Goal: Communication & Community: Answer question/provide support

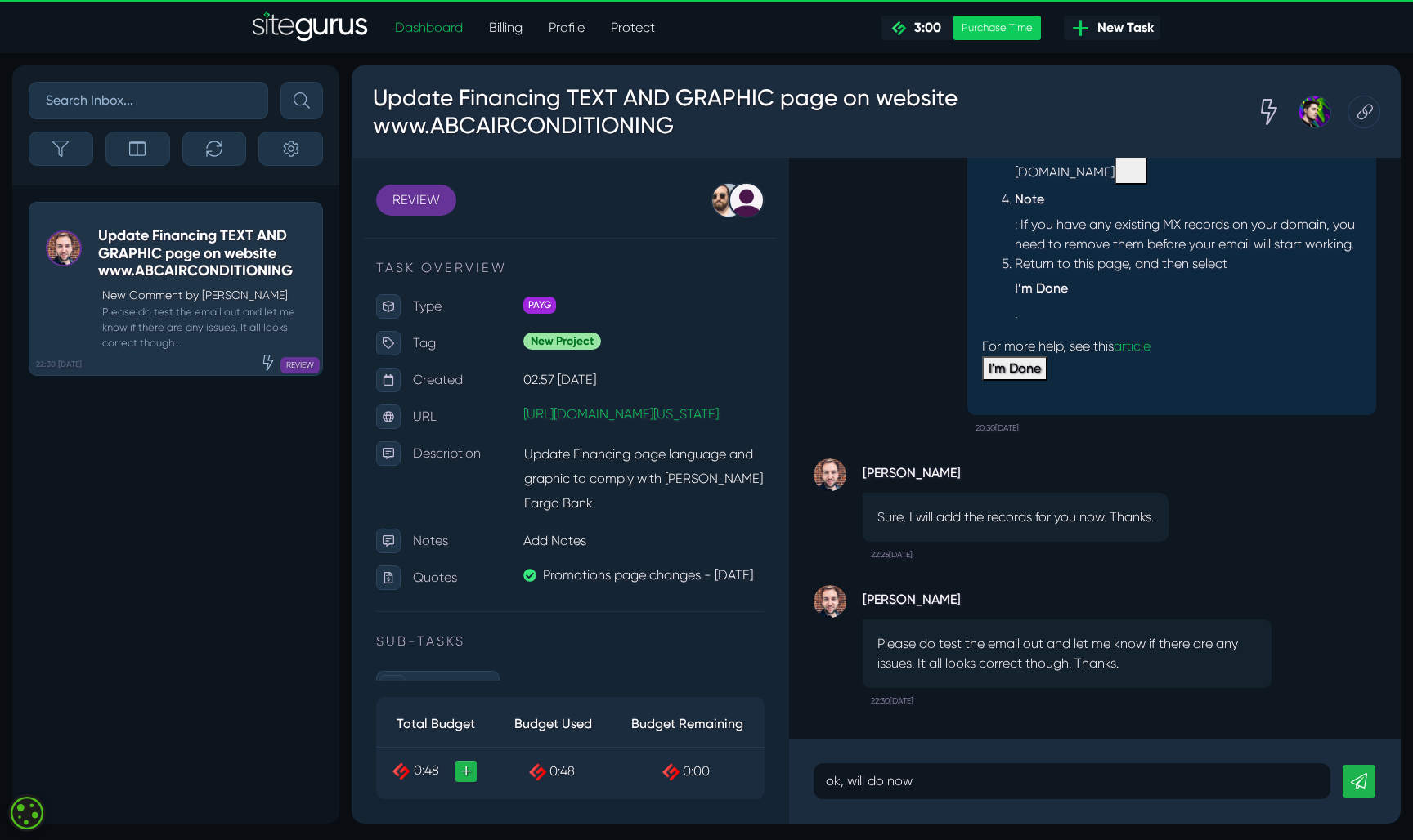
click at [1366, 789] on icon at bounding box center [1359, 781] width 16 height 16
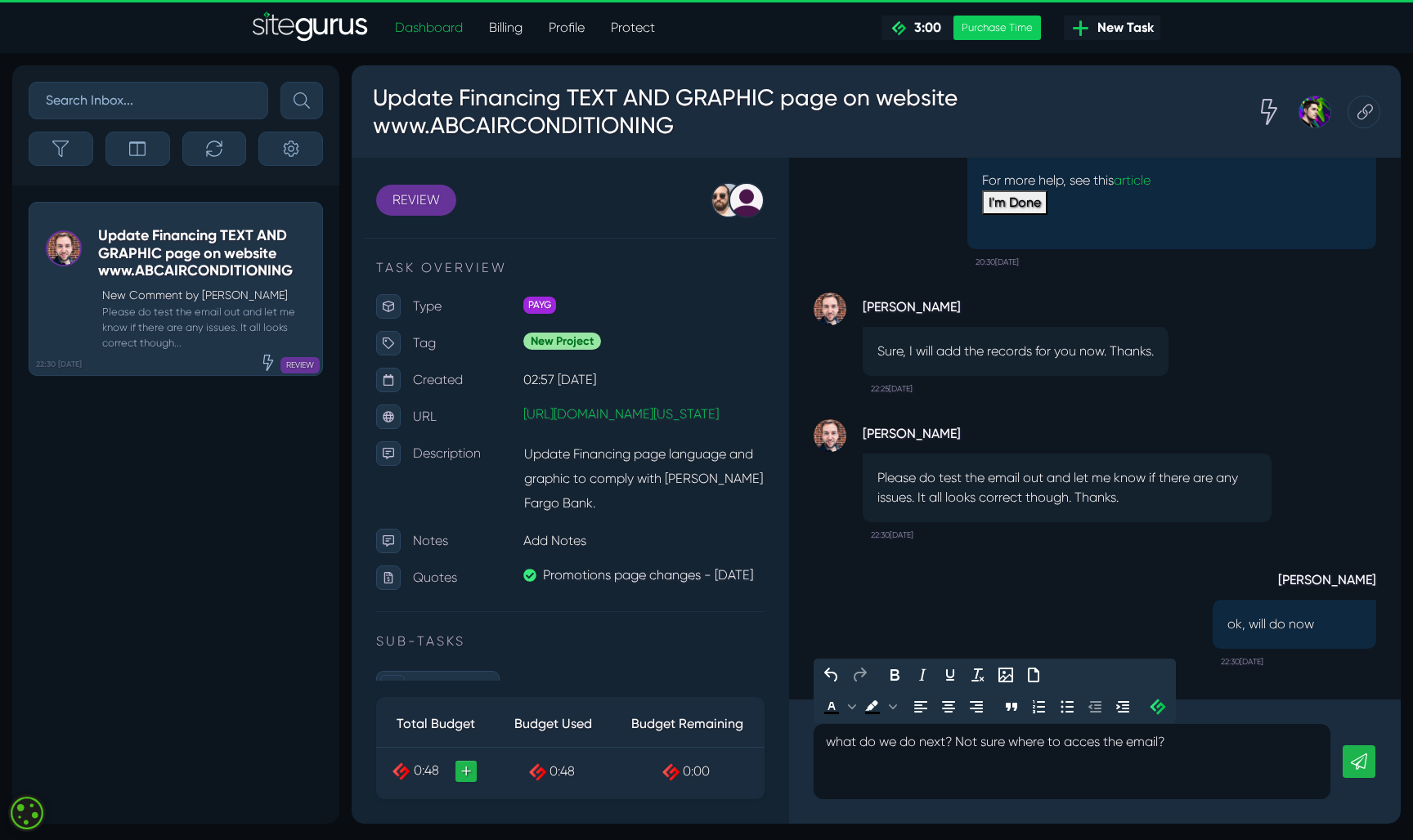
click at [1354, 763] on icon at bounding box center [1359, 761] width 16 height 16
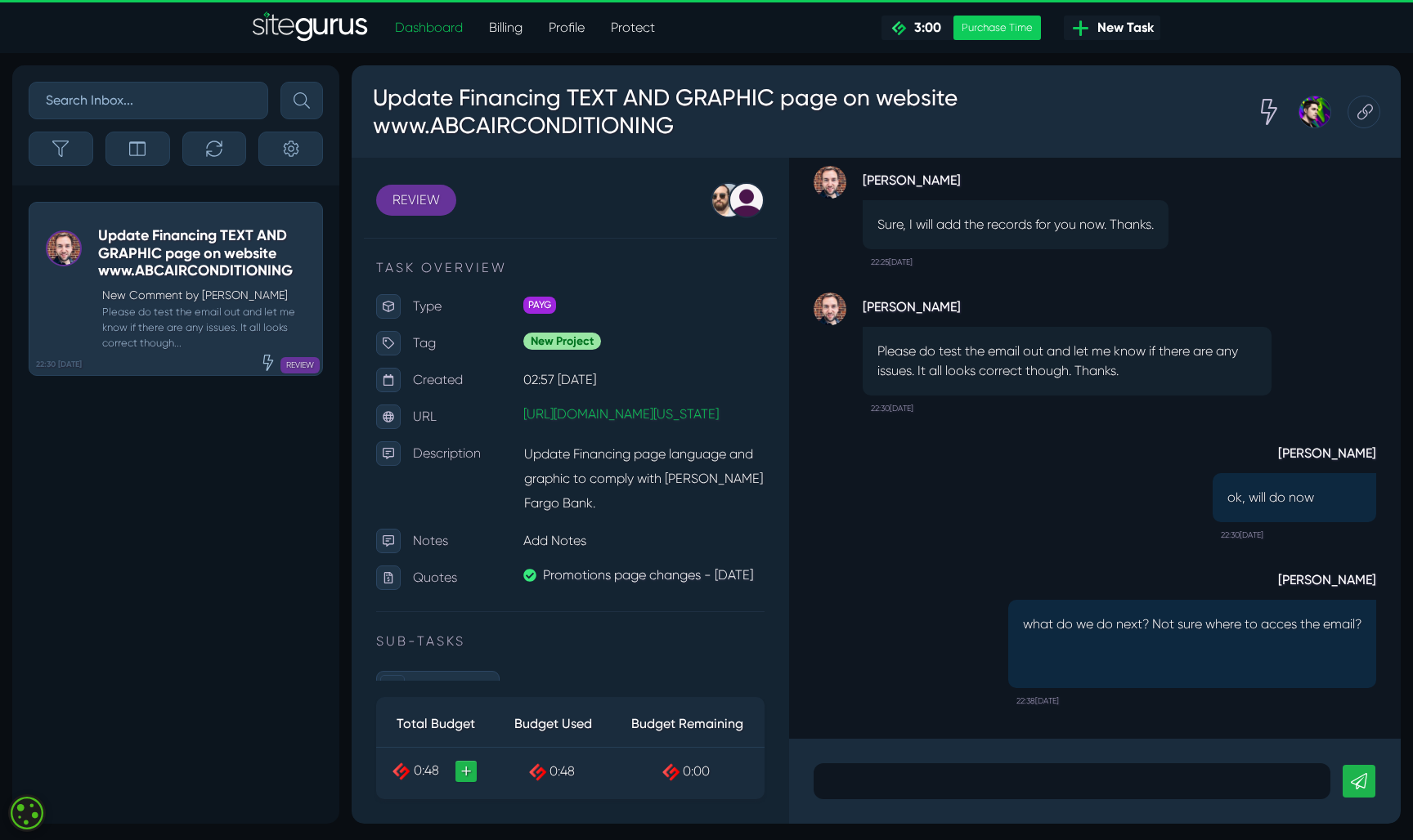
click at [339, 836] on html "Dashboard Billing Profile Protect .cls-1{fill-rule:evenodd;fill:url(#linear-gra…" at bounding box center [706, 418] width 1413 height 836
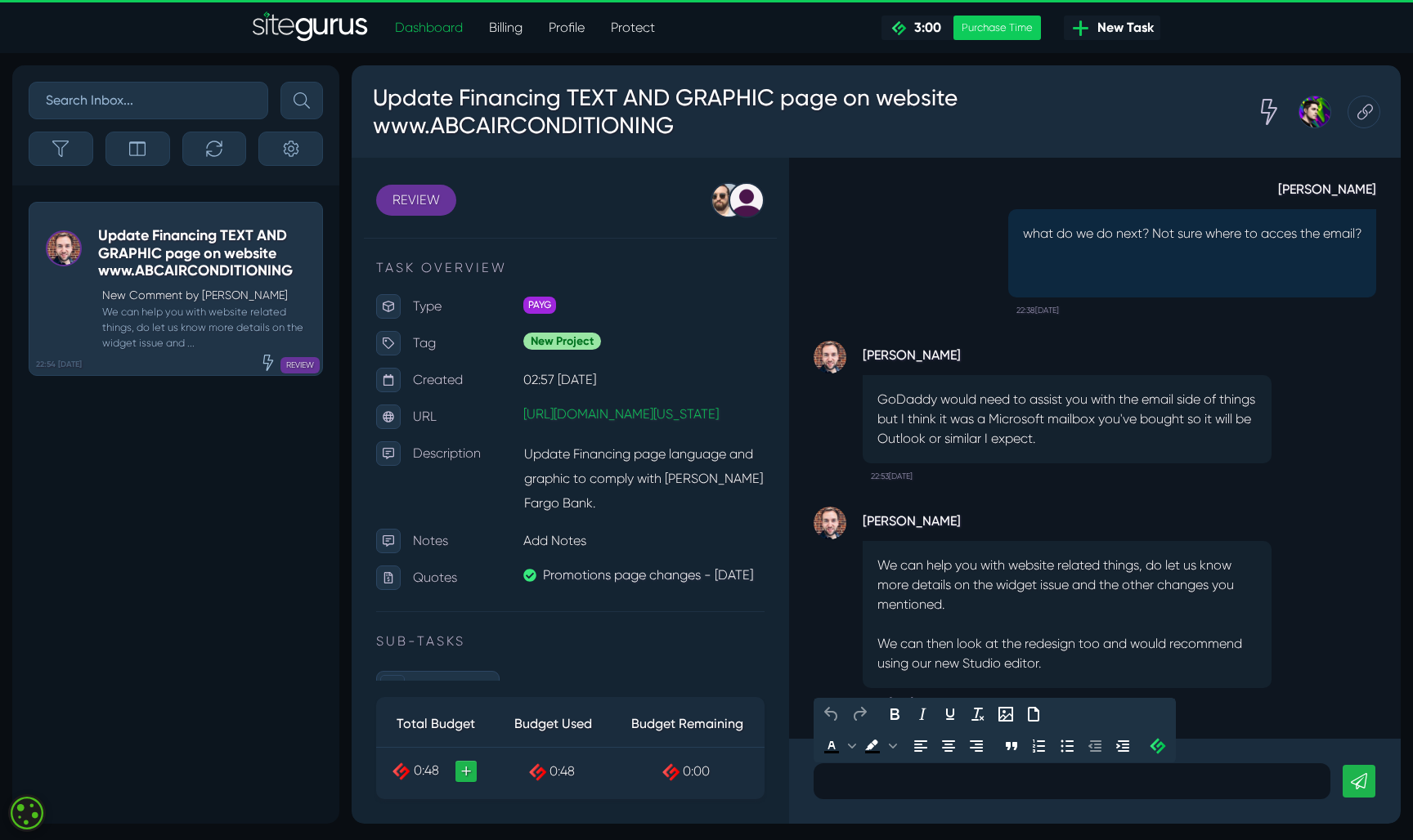
click at [1010, 775] on p at bounding box center [1072, 781] width 493 height 20
click at [1189, 734] on div "[PERSON_NAME] We can help you with website related things, do let us know more …" at bounding box center [1095, 449] width 612 height 581
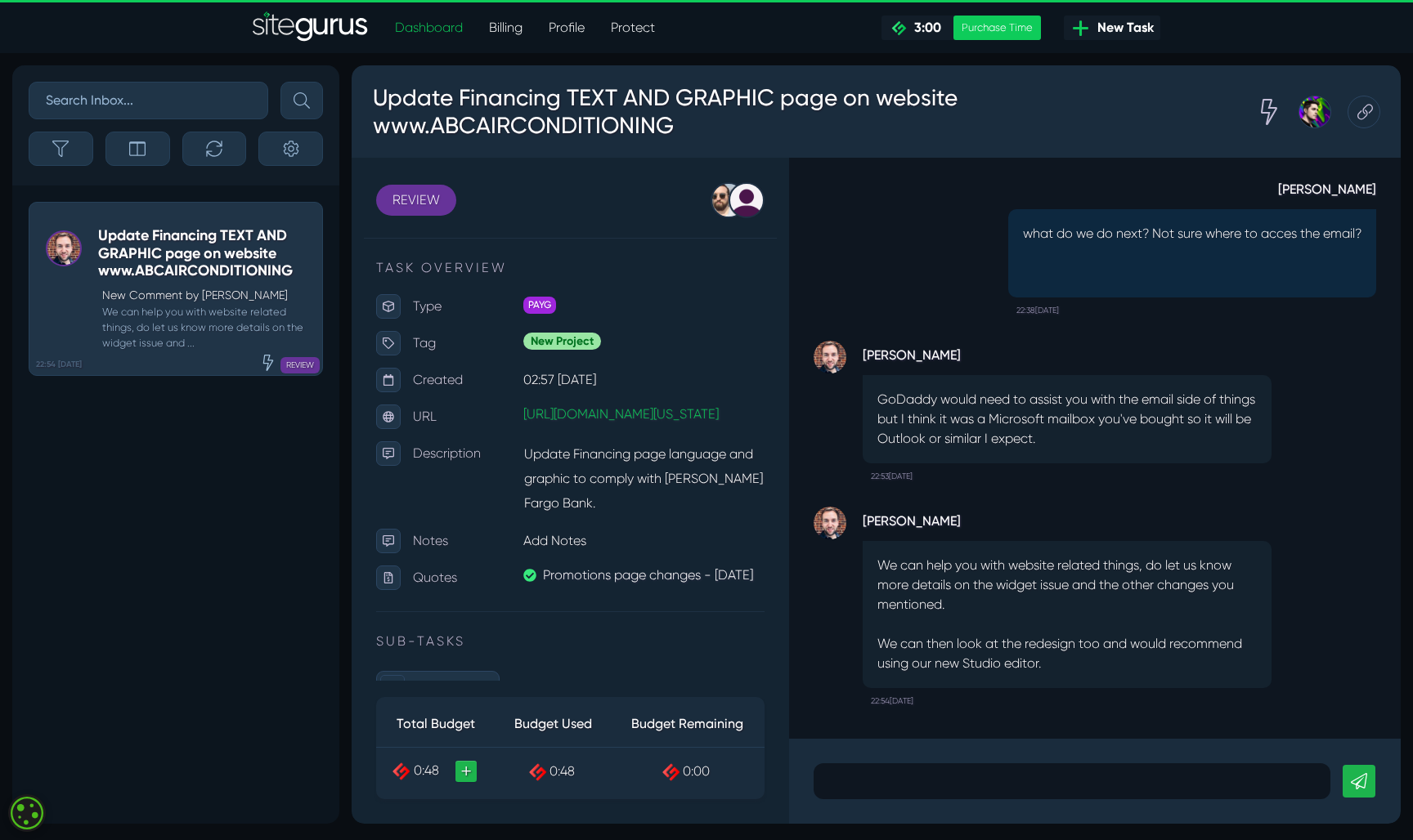
click at [940, 787] on p at bounding box center [1072, 781] width 493 height 20
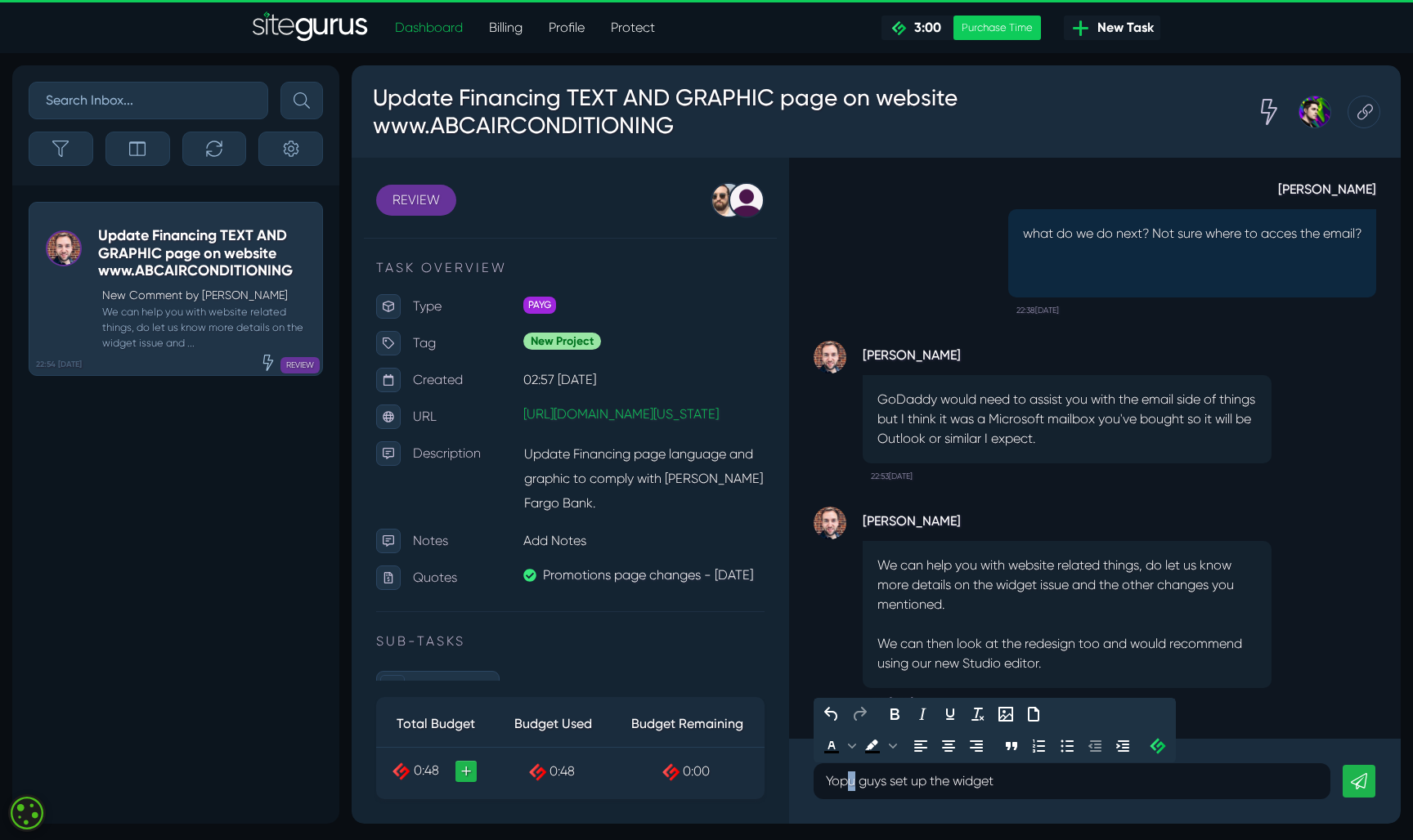
click at [851, 780] on p "Yopu guys set up the widget" at bounding box center [1072, 781] width 493 height 20
click at [1004, 784] on p "You guys set up the widget" at bounding box center [1072, 781] width 493 height 20
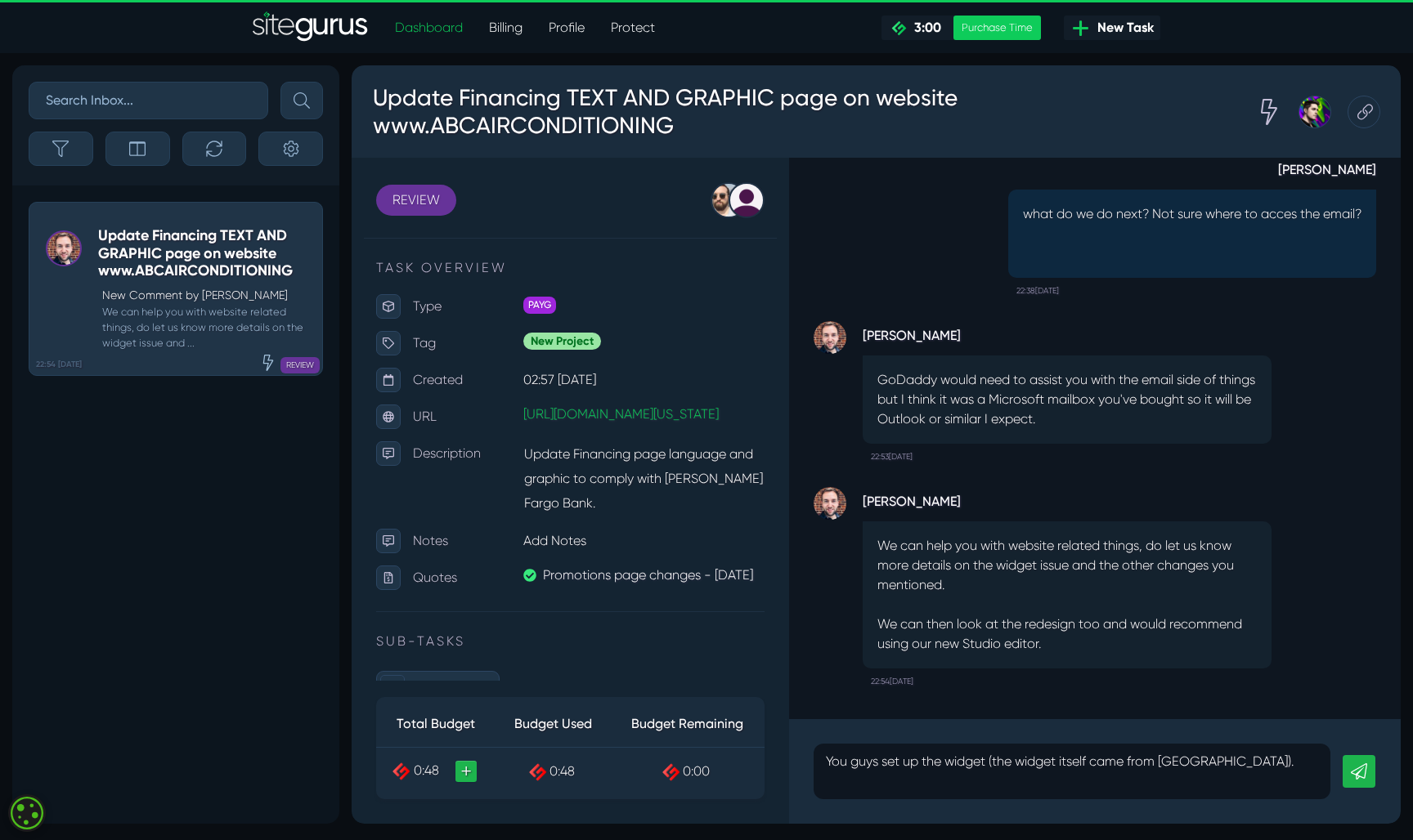
click at [1361, 768] on icon at bounding box center [1359, 770] width 16 height 16
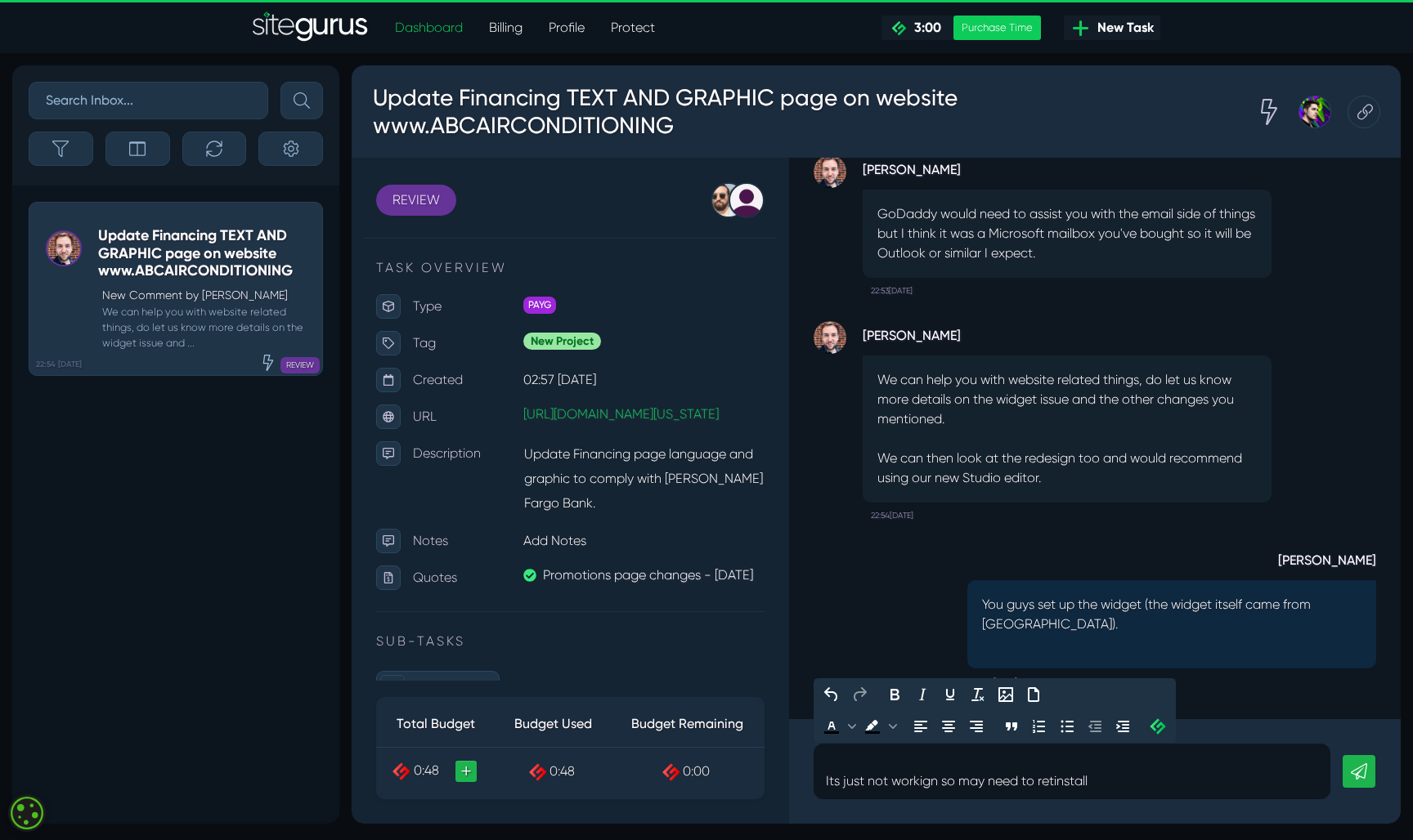
click at [833, 775] on p "Its just not workign so may need to retinstall" at bounding box center [1072, 781] width 493 height 20
click at [971, 774] on p "widegt is just not workign so may need to retinstall" at bounding box center [1072, 781] width 493 height 20
click at [852, 782] on p "widegt is just not working so may need to retinstall" at bounding box center [1072, 781] width 493 height 20
click at [1158, 787] on p "widget is just not working so may need to retinstall" at bounding box center [1072, 781] width 493 height 20
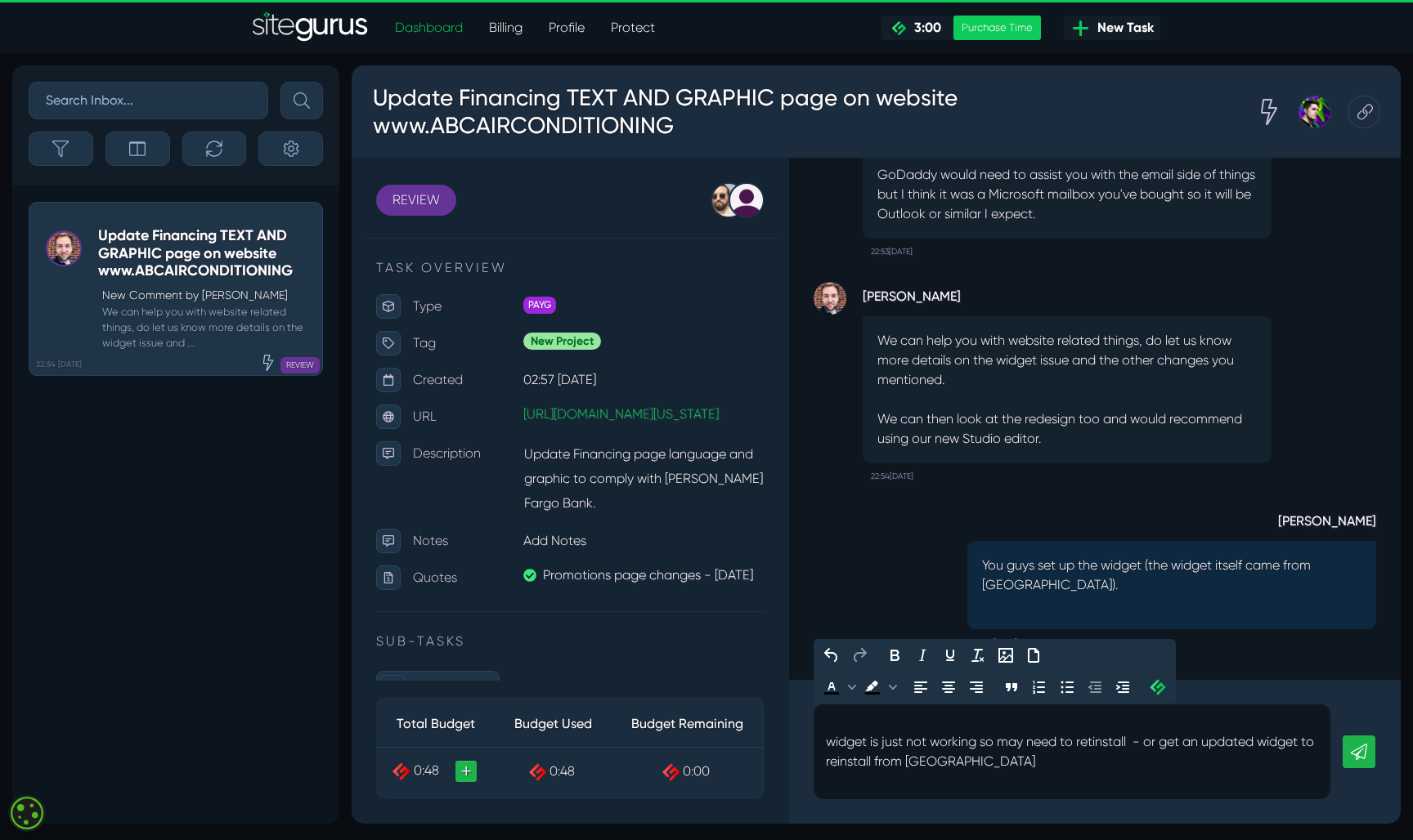
click at [1364, 750] on icon at bounding box center [1359, 751] width 16 height 16
